Goal: Check status

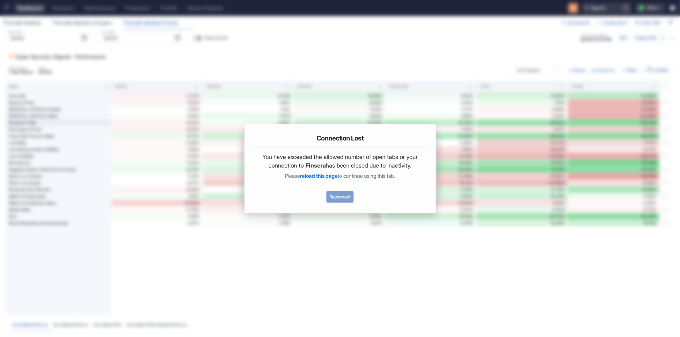
click at [349, 196] on button "Reconnect" at bounding box center [339, 196] width 27 height 11
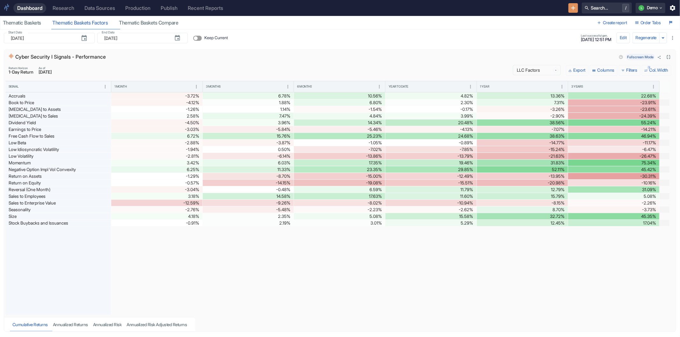
click at [665, 56] on icon "Close fullscreen" at bounding box center [668, 57] width 7 height 7
